Goal: Task Accomplishment & Management: Use online tool/utility

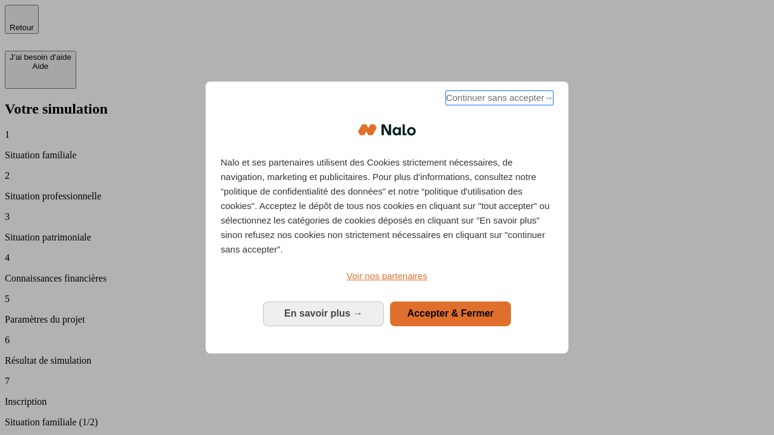
click at [498, 100] on span "Continuer sans accepter →" at bounding box center [500, 98] width 108 height 15
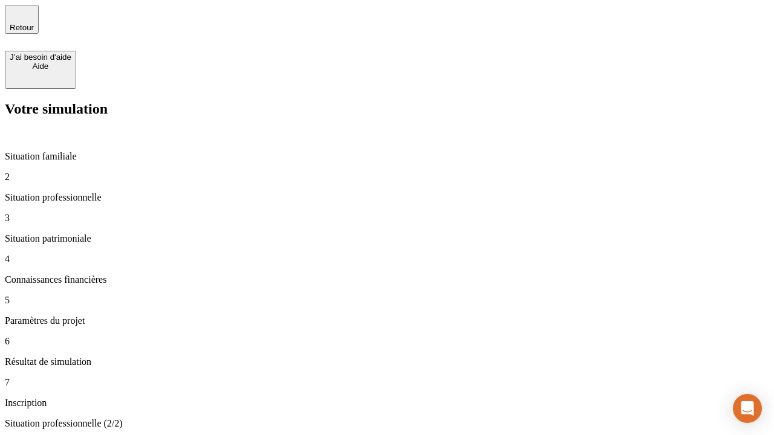
type input "30 000"
type input "40 000"
